Goal: Information Seeking & Learning: Learn about a topic

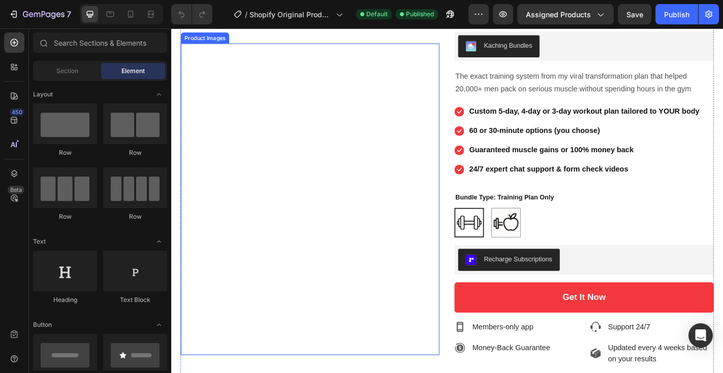
scroll to position [228, 0]
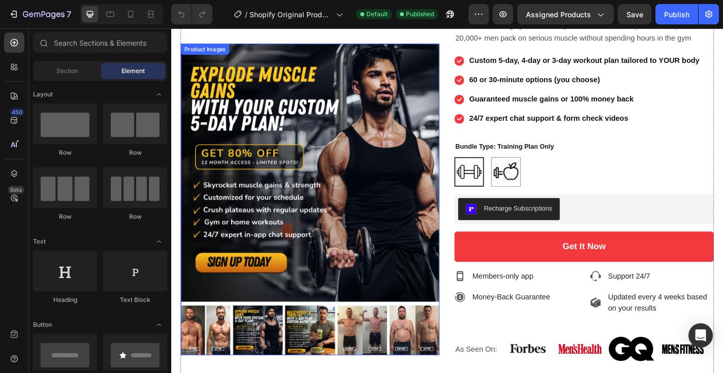
click at [395, 366] on img at bounding box center [382, 362] width 55 height 55
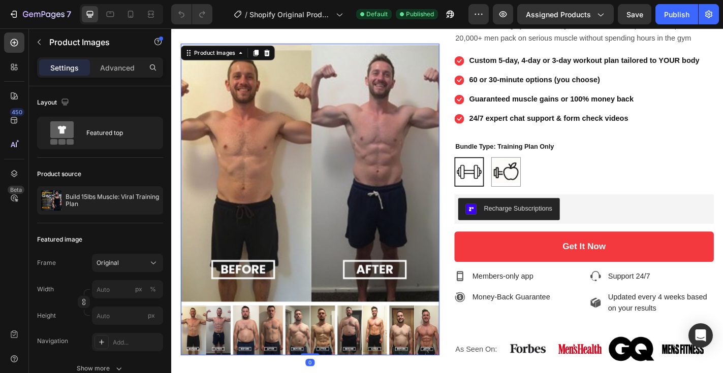
click at [415, 363] on img at bounding box center [439, 362] width 55 height 55
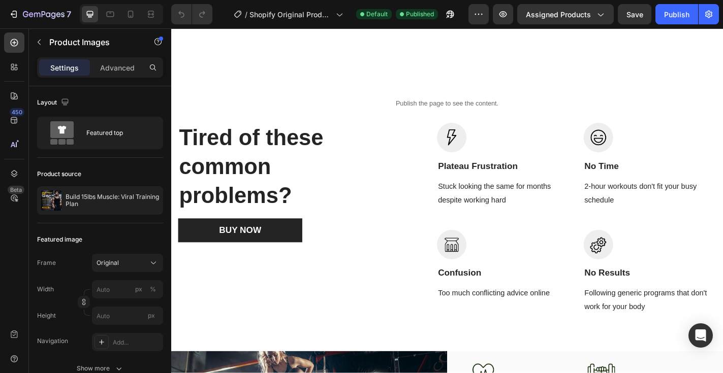
scroll to position [1644, 0]
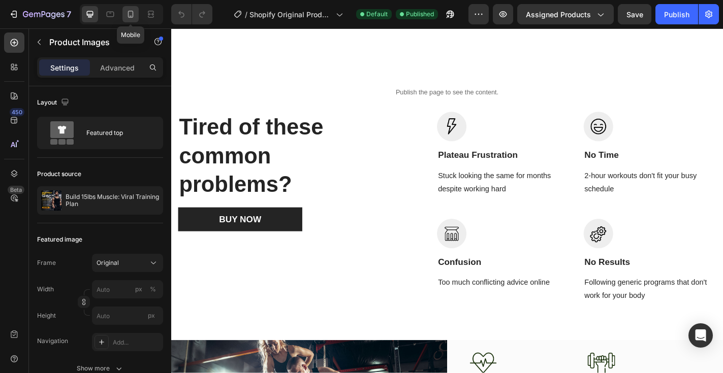
click at [130, 18] on icon at bounding box center [130, 14] width 10 height 10
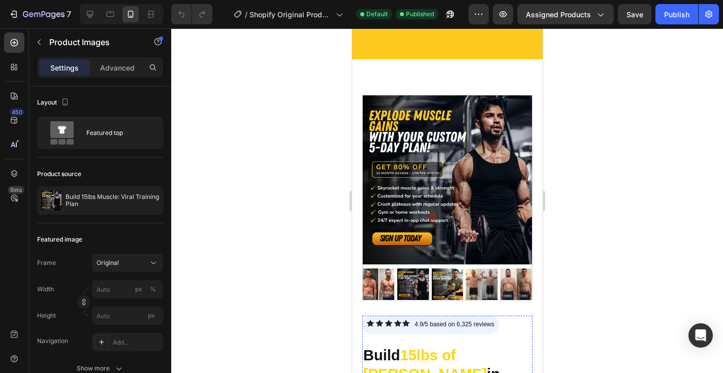
scroll to position [16, 0]
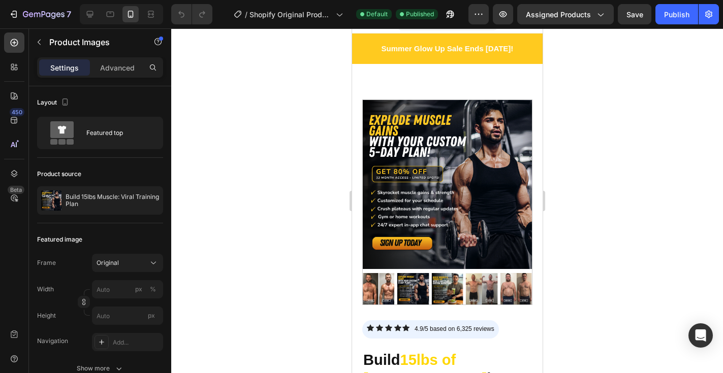
click at [458, 290] on img at bounding box center [447, 289] width 32 height 32
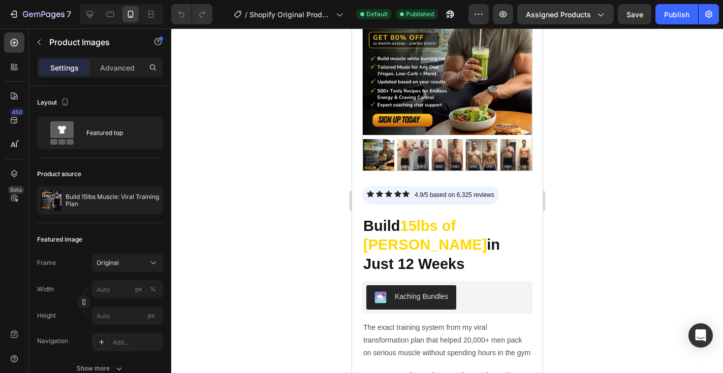
scroll to position [293, 0]
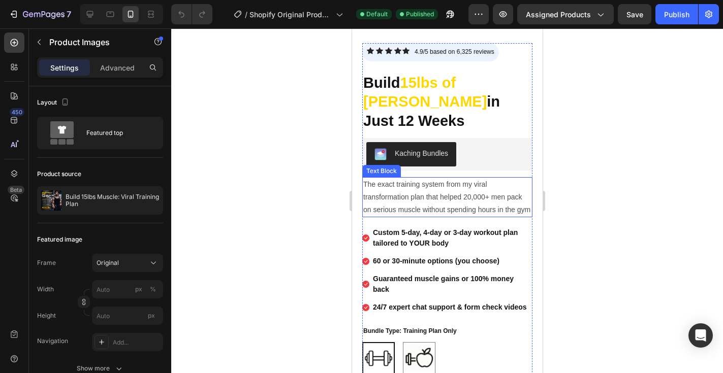
click at [422, 212] on p "The exact training system from my viral transformation plan that helped 20,000+…" at bounding box center [447, 197] width 168 height 39
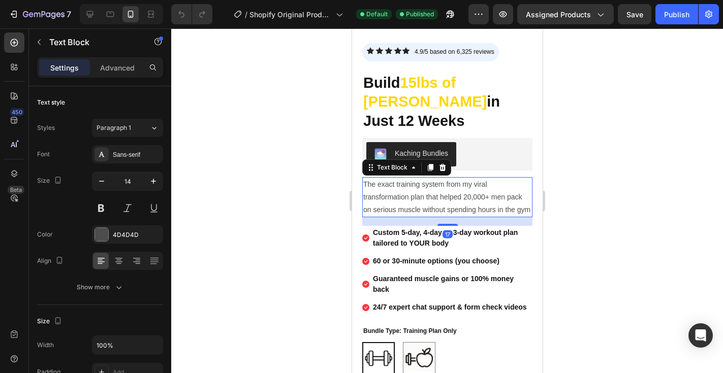
click at [415, 210] on p "The exact training system from my viral transformation plan that helped 20,000+…" at bounding box center [447, 197] width 168 height 39
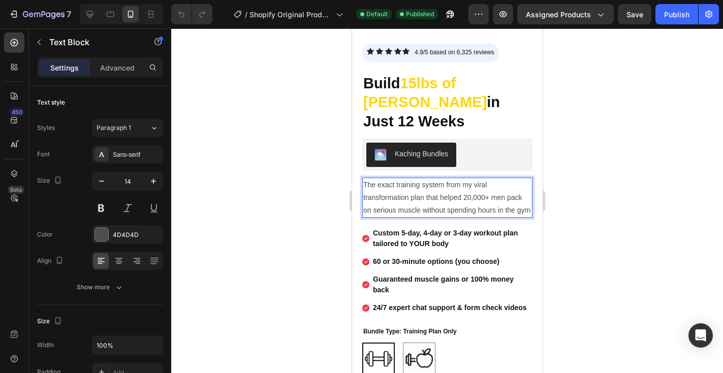
click at [418, 211] on p "The exact training system from my viral transformation plan that helped 20,000+…" at bounding box center [447, 198] width 168 height 39
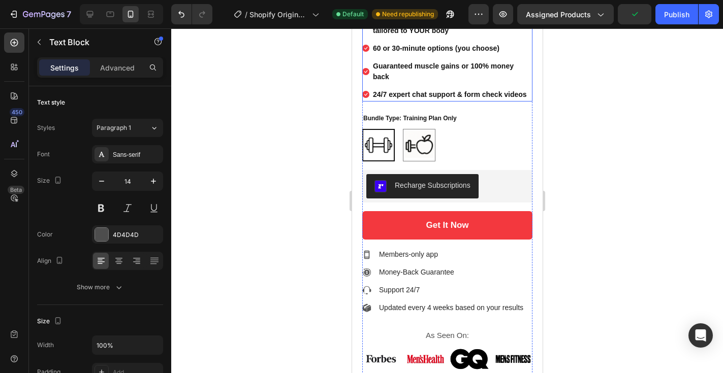
scroll to position [515, 0]
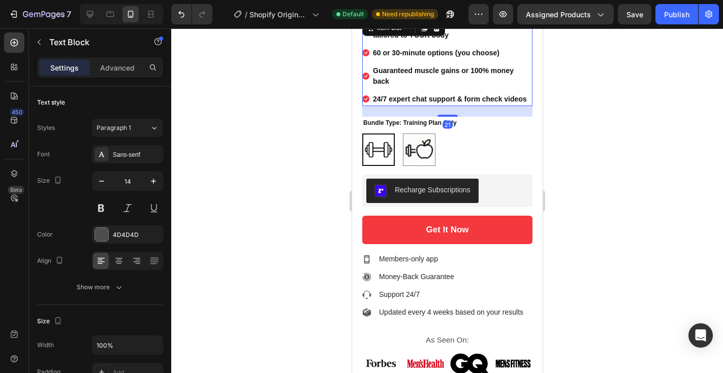
click at [482, 100] on strong "24/7 expert chat support & form check videos" at bounding box center [449, 99] width 154 height 8
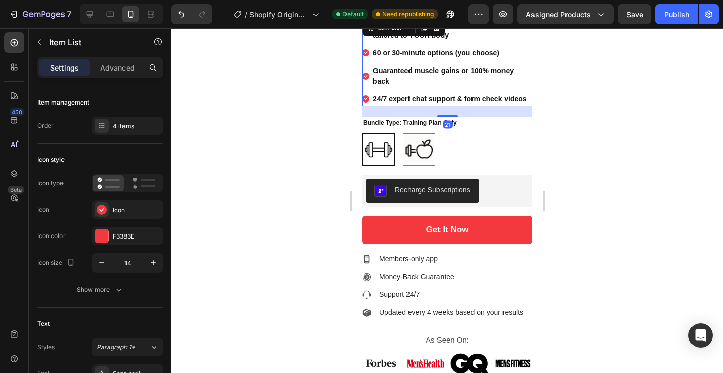
click at [472, 100] on strong "24/7 expert chat support & form check videos" at bounding box center [449, 99] width 154 height 8
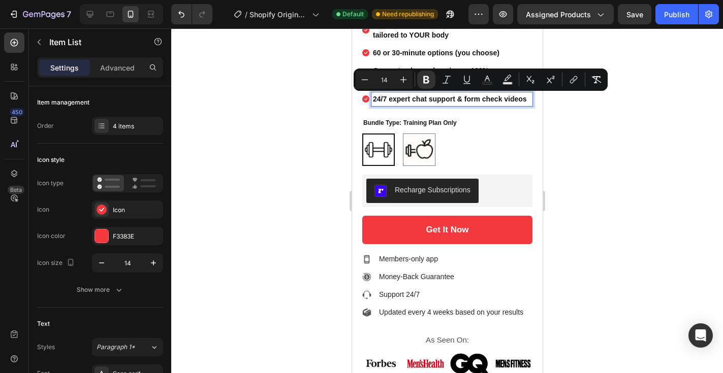
click at [460, 99] on strong "24/7 expert chat support & form check videos" at bounding box center [449, 99] width 154 height 8
drag, startPoint x: 457, startPoint y: 99, endPoint x: 533, endPoint y: 101, distance: 76.2
click at [533, 101] on div "Product Images Icon Icon Icon Icon Icon Icon List 4.9/5 based on 6,325 reviews …" at bounding box center [447, 47] width 190 height 965
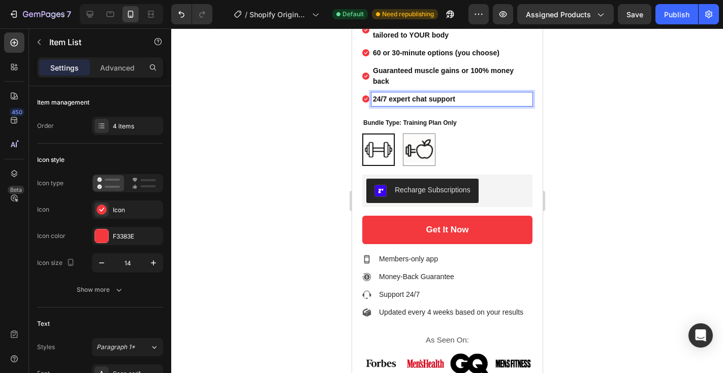
click at [629, 199] on div at bounding box center [447, 200] width 552 height 345
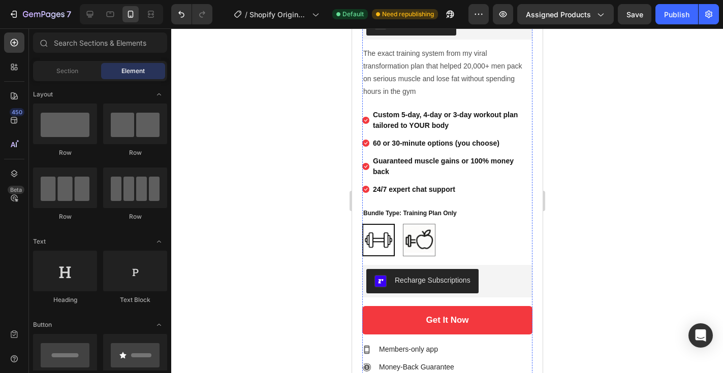
scroll to position [423, 0]
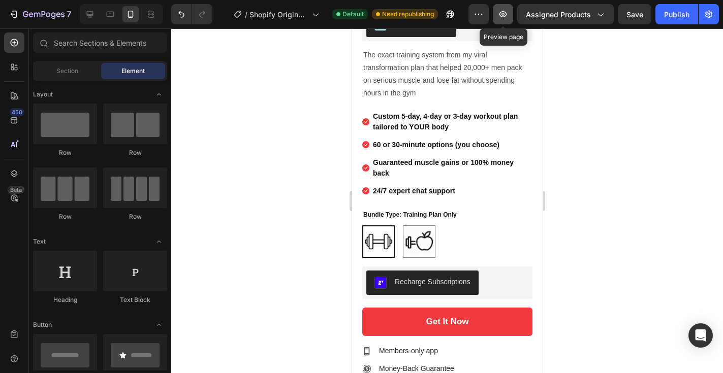
click at [497, 17] on button "button" at bounding box center [503, 14] width 20 height 20
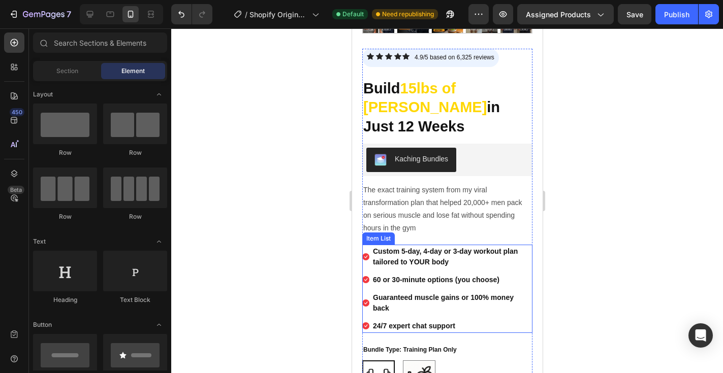
scroll to position [289, 0]
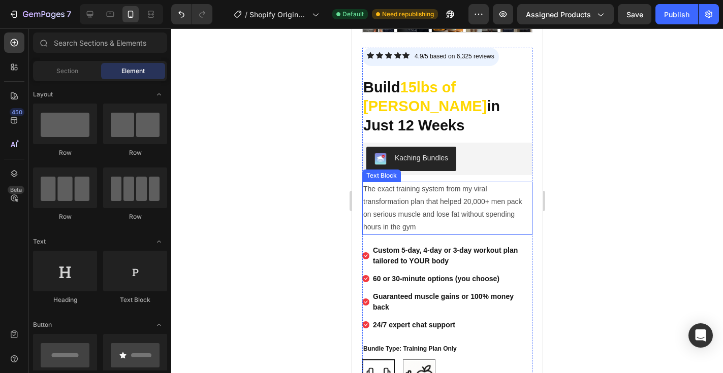
click at [397, 219] on p "The exact training system from my viral transformation plan that helped 20,000+…" at bounding box center [447, 208] width 168 height 51
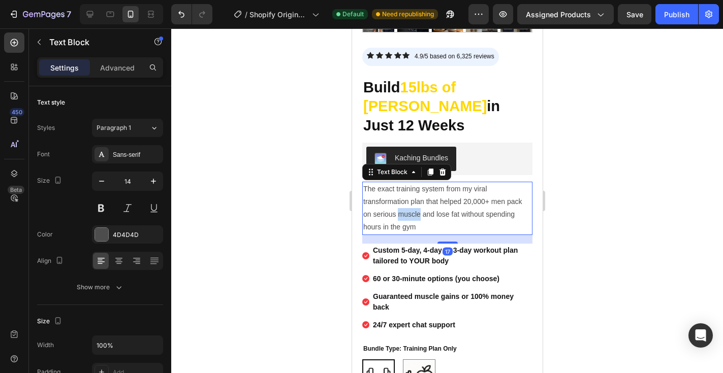
click at [397, 219] on p "The exact training system from my viral transformation plan that helped 20,000+…" at bounding box center [447, 208] width 168 height 51
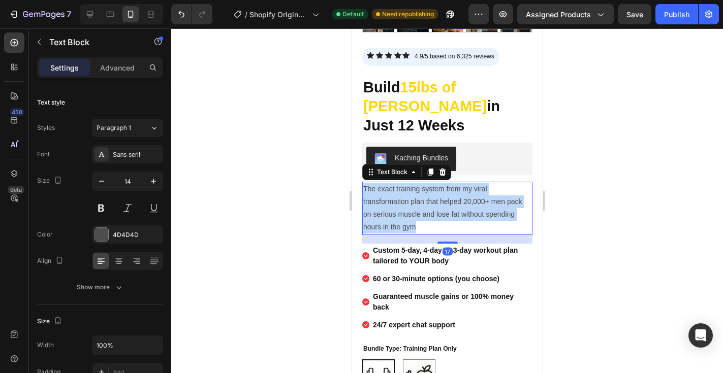
click at [397, 219] on p "The exact training system from my viral transformation plan that helped 20,000+…" at bounding box center [447, 208] width 168 height 51
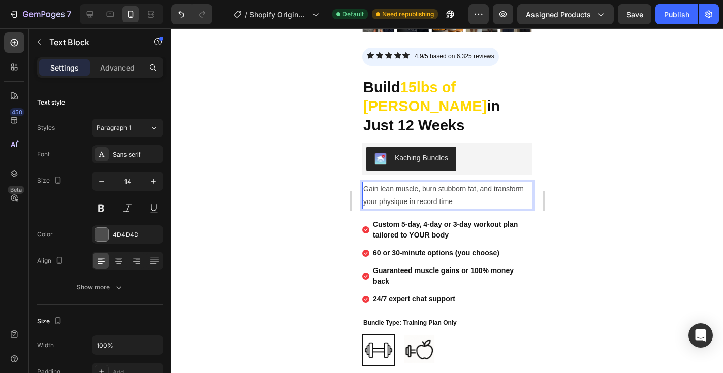
click at [579, 195] on div at bounding box center [447, 200] width 552 height 345
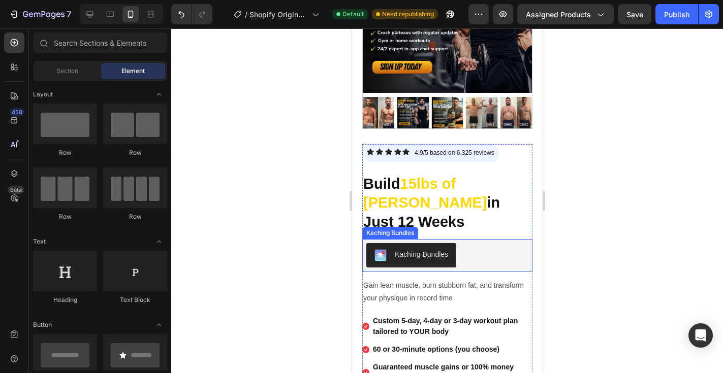
scroll to position [240, 0]
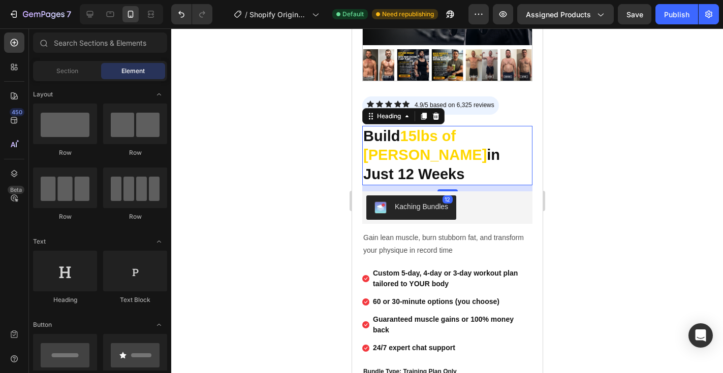
click at [429, 158] on strong "in Just 12 Weeks" at bounding box center [431, 165] width 137 height 36
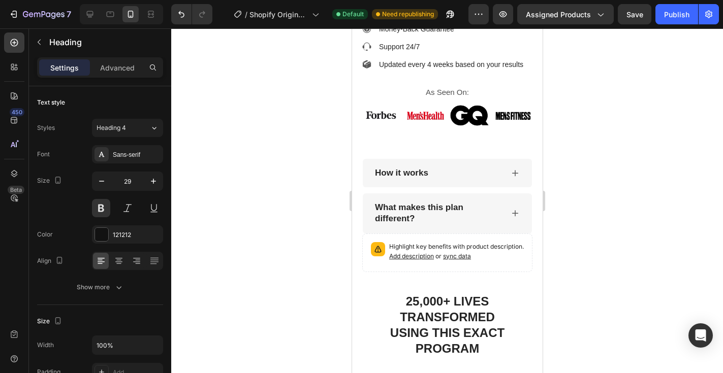
scroll to position [763, 0]
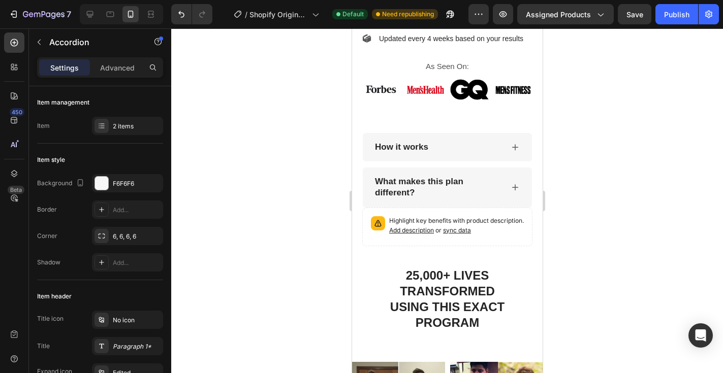
click at [475, 150] on div "How it works" at bounding box center [437, 147] width 128 height 14
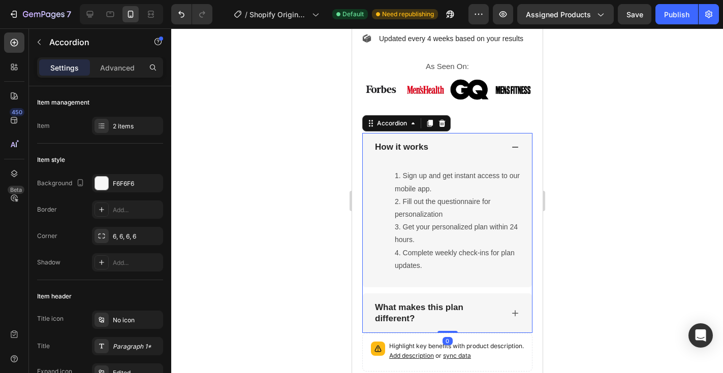
click at [475, 150] on div "How it works" at bounding box center [437, 147] width 128 height 14
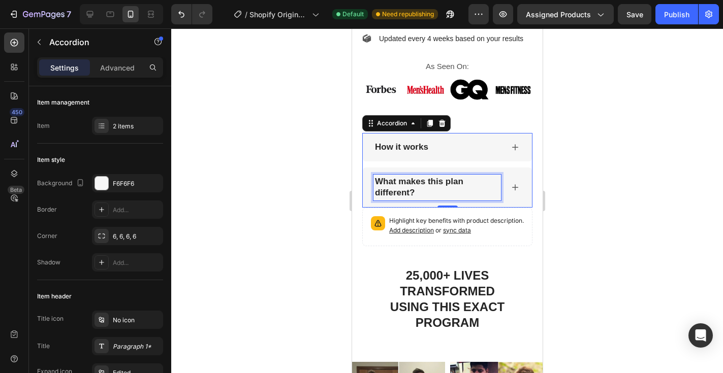
click at [478, 194] on p "What makes this plan different?" at bounding box center [436, 187] width 124 height 22
click at [503, 181] on div "What makes this plan different?" at bounding box center [446, 188] width 169 height 40
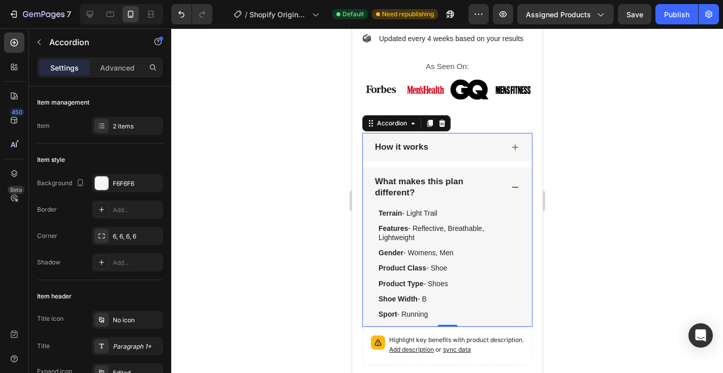
click at [514, 181] on icon at bounding box center [515, 187] width 12 height 12
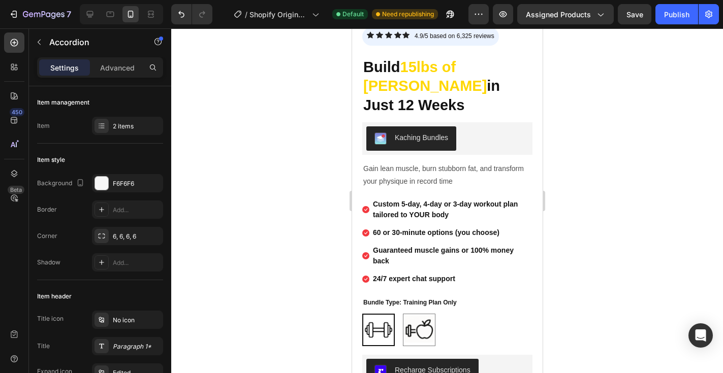
scroll to position [334, 0]
